Goal: Use online tool/utility: Use online tool/utility

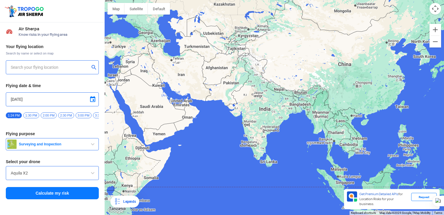
click at [92, 147] on span "button" at bounding box center [92, 143] width 7 height 7
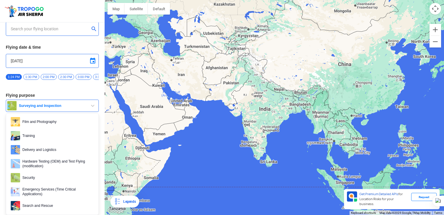
scroll to position [31, 0]
click at [76, 136] on span "Training" at bounding box center [57, 135] width 74 height 9
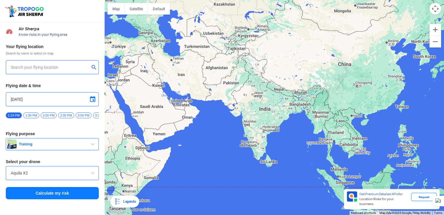
click at [88, 175] on input "Aquila X2" at bounding box center [52, 172] width 83 height 7
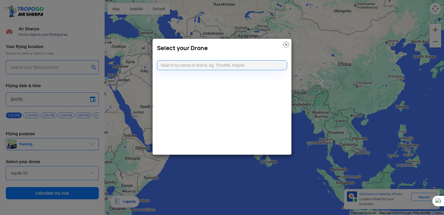
click at [93, 176] on modal-container "Select your Drone" at bounding box center [222, 107] width 444 height 215
click at [286, 43] on img at bounding box center [286, 45] width 6 height 6
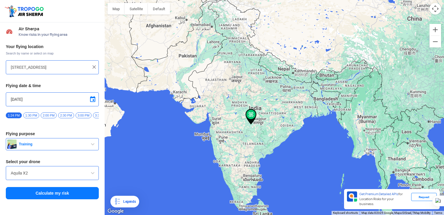
click at [89, 146] on span "Training" at bounding box center [53, 144] width 73 height 5
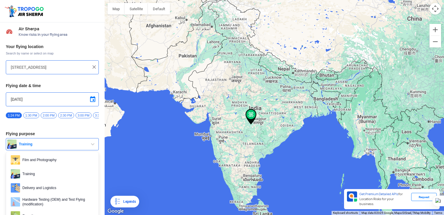
click at [124, 25] on div at bounding box center [275, 107] width 340 height 215
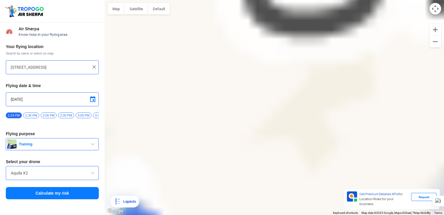
type input "Garmaab, [GEOGRAPHIC_DATA], [GEOGRAPHIC_DATA]"
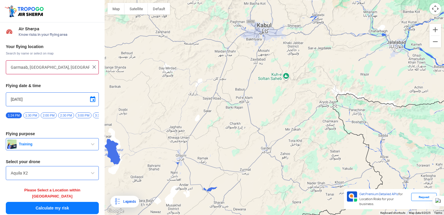
click at [92, 67] on img at bounding box center [94, 67] width 6 height 6
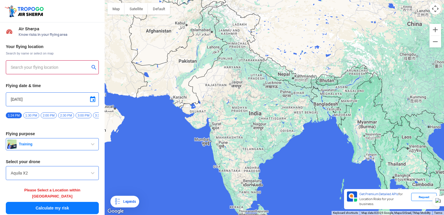
click at [75, 72] on div at bounding box center [52, 67] width 93 height 14
drag, startPoint x: 75, startPoint y: 72, endPoint x: 75, endPoint y: 66, distance: 5.6
click at [75, 66] on div at bounding box center [52, 67] width 93 height 14
click at [75, 66] on input "text" at bounding box center [50, 67] width 79 height 7
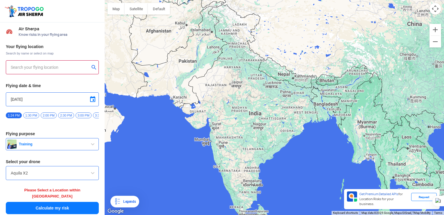
click at [75, 66] on input "text" at bounding box center [50, 67] width 79 height 7
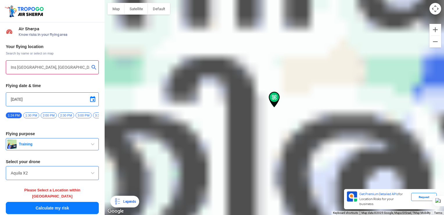
type input "South Vijayanarayanam, Vijayanarayanam, [GEOGRAPHIC_DATA] 627119, [GEOGRAPHIC_D…"
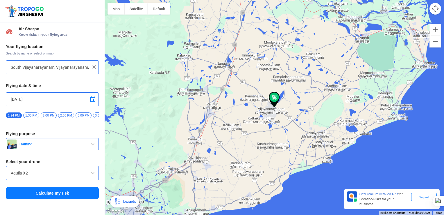
click at [59, 194] on button "Calculate my risk" at bounding box center [52, 193] width 93 height 12
